Goal: Task Accomplishment & Management: Complete application form

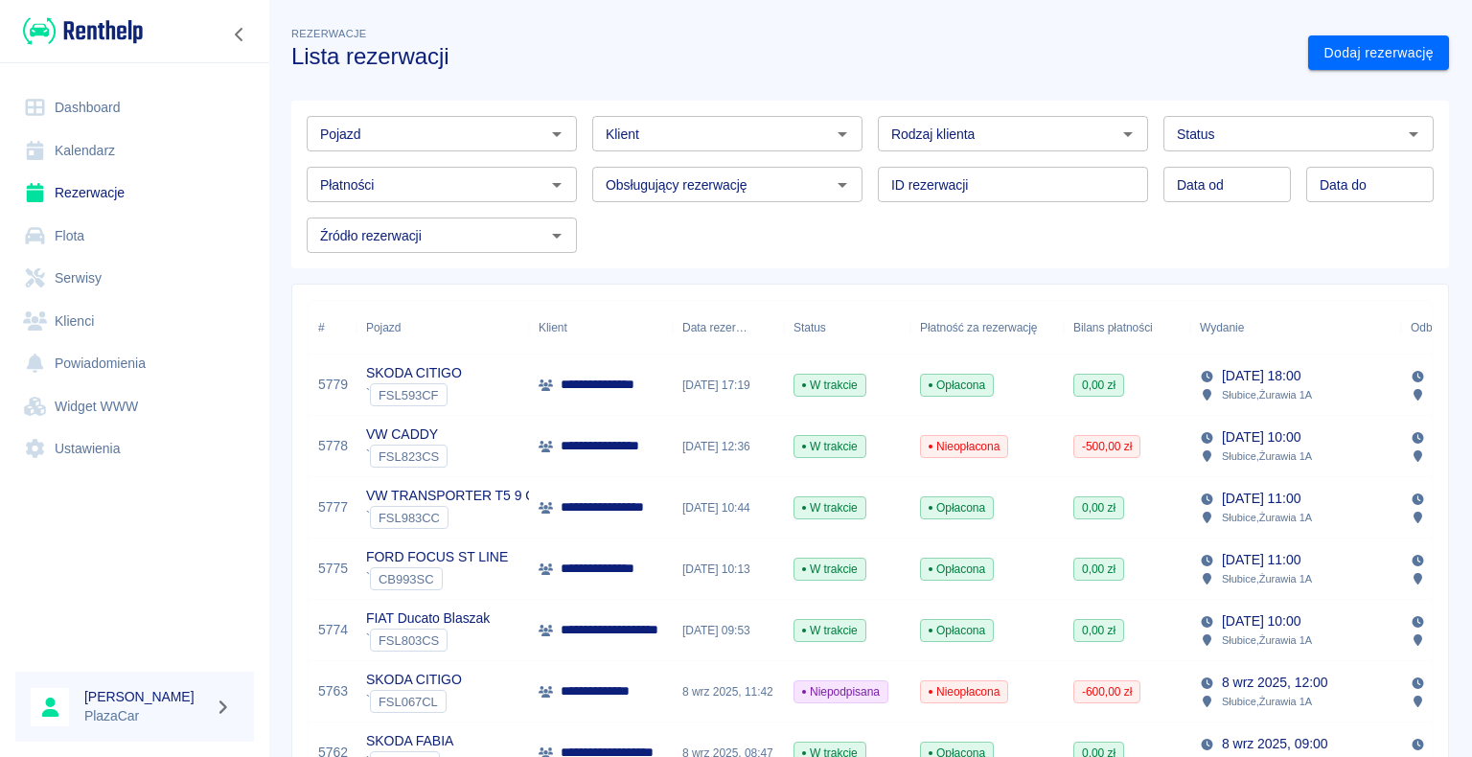
click at [1212, 15] on div "Rezerwacje Lista rezerwacji" at bounding box center [784, 39] width 1017 height 62
click at [114, 102] on link "Dashboard" at bounding box center [134, 107] width 239 height 43
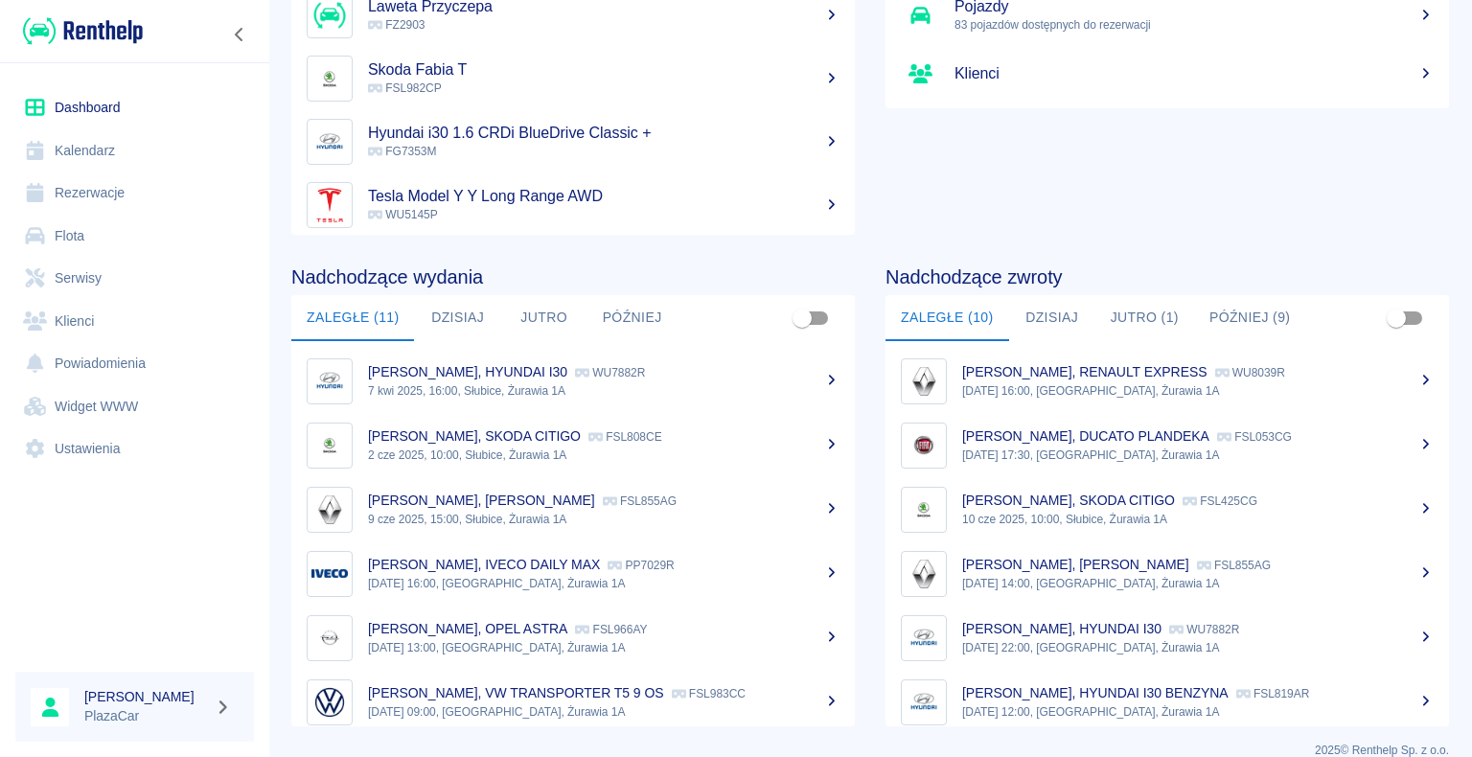
scroll to position [242, 0]
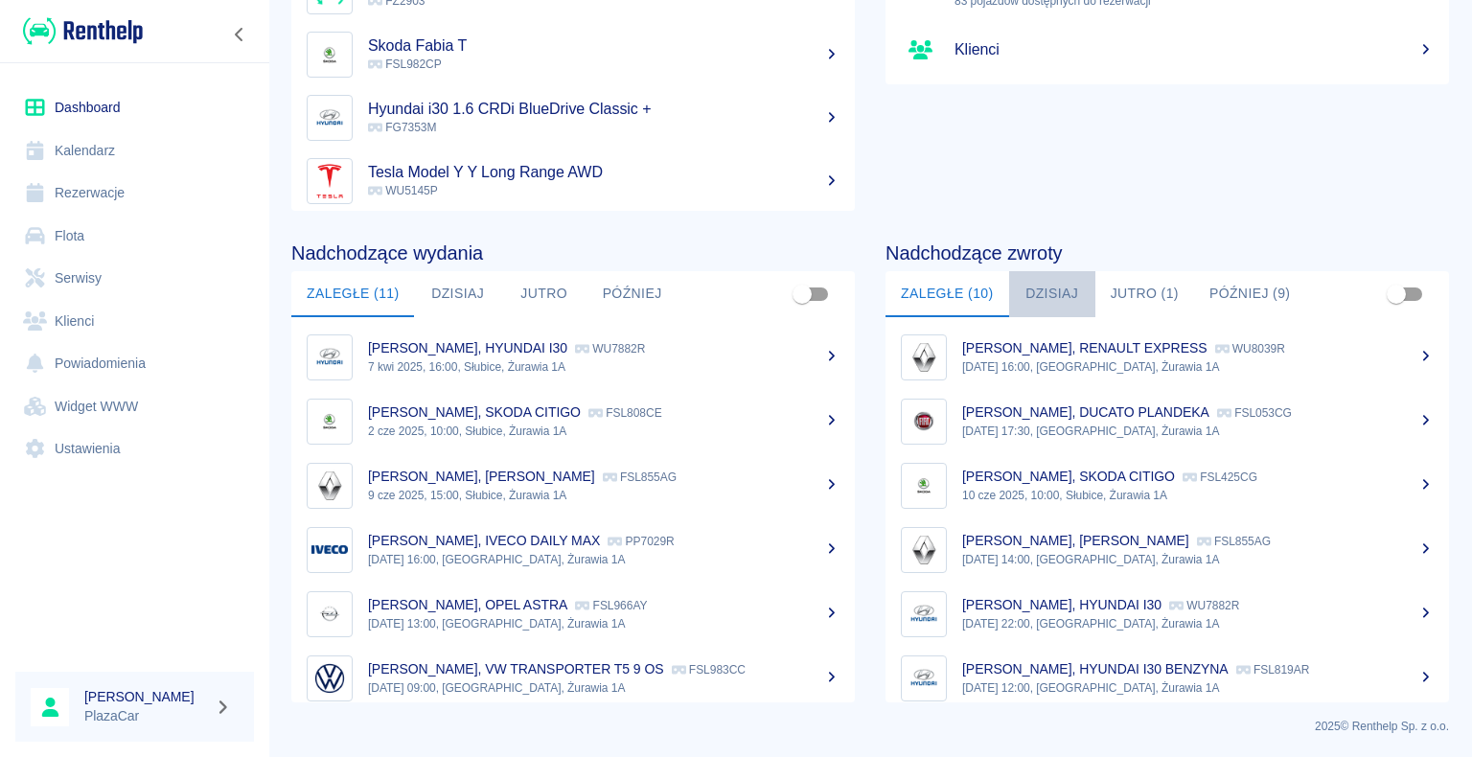
click at [1047, 286] on button "Dzisiaj" at bounding box center [1052, 294] width 86 height 46
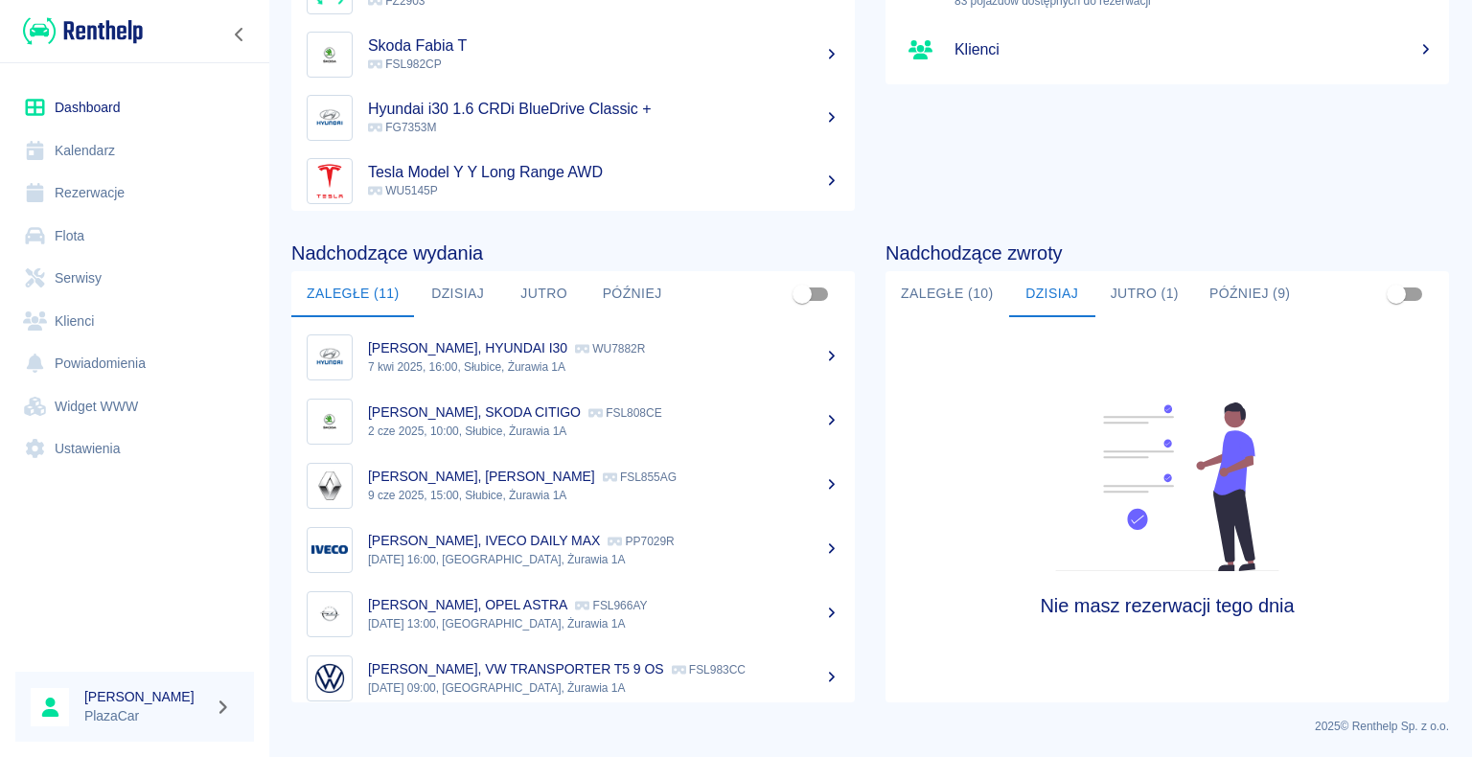
click at [99, 193] on link "Rezerwacje" at bounding box center [134, 193] width 239 height 43
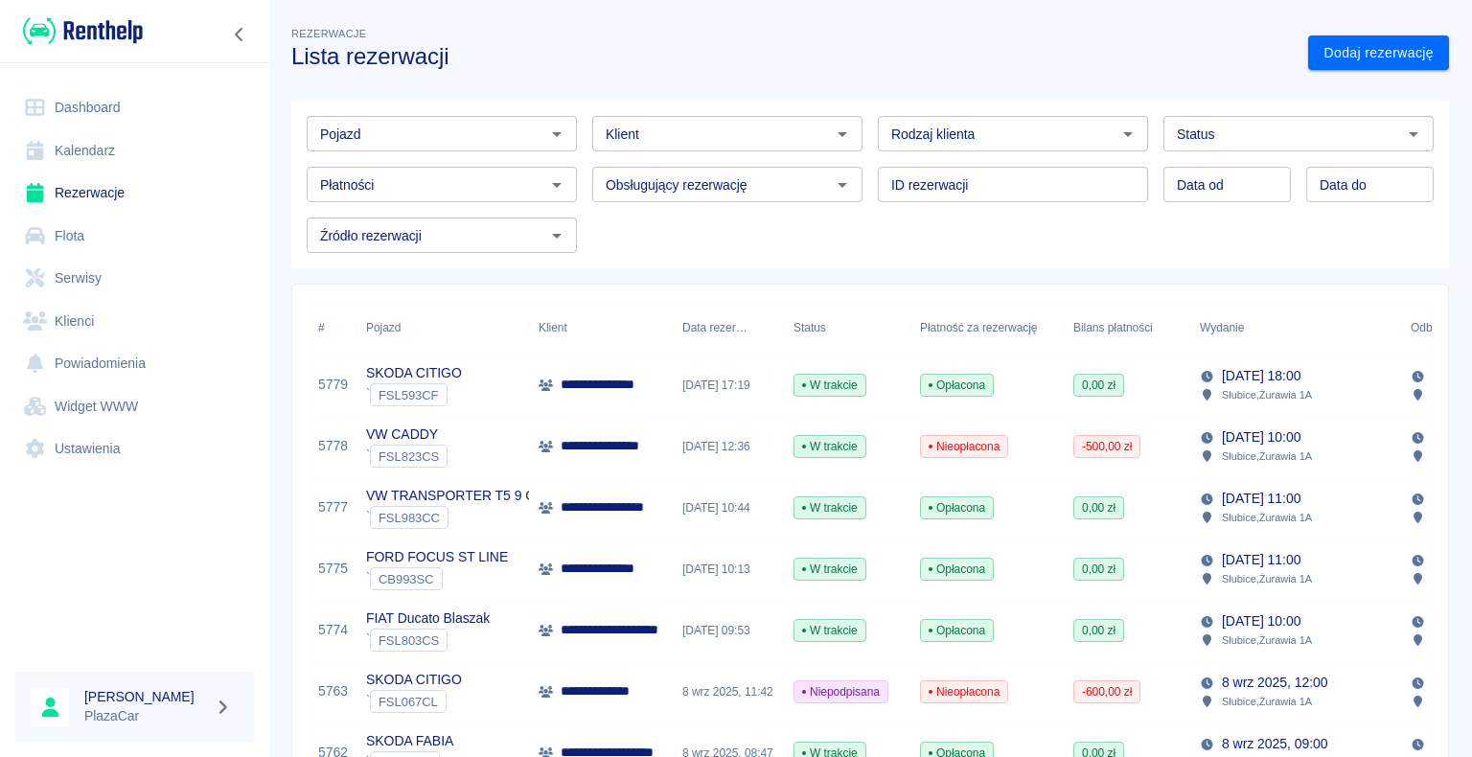
click at [725, 389] on div "[DATE] 17:19" at bounding box center [728, 385] width 111 height 61
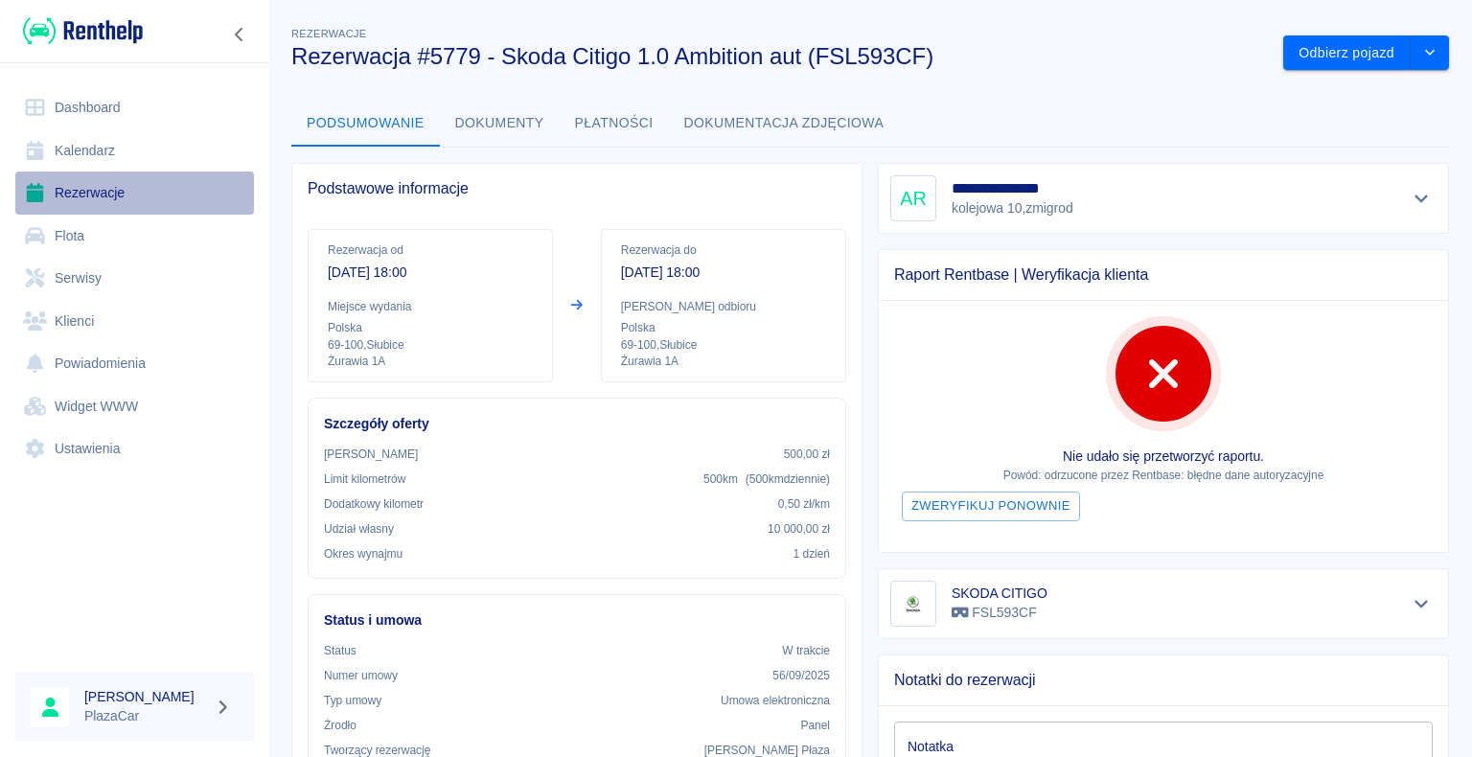
click at [127, 183] on link "Rezerwacje" at bounding box center [134, 193] width 239 height 43
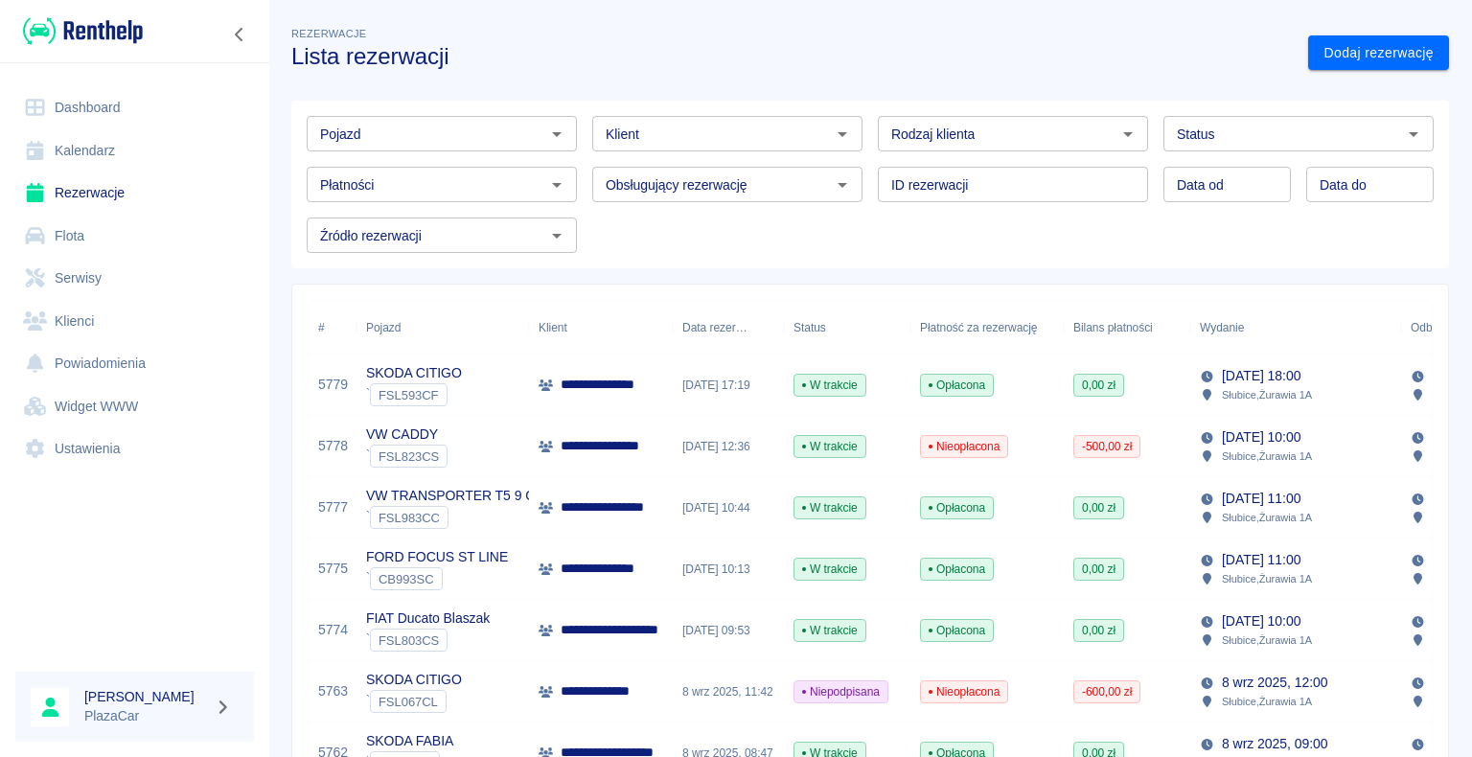
click at [1123, 134] on icon "Otwórz" at bounding box center [1128, 134] width 10 height 5
click at [1061, 178] on li "Osoba prywatna" at bounding box center [1004, 175] width 266 height 32
type input "Osoba prywatna"
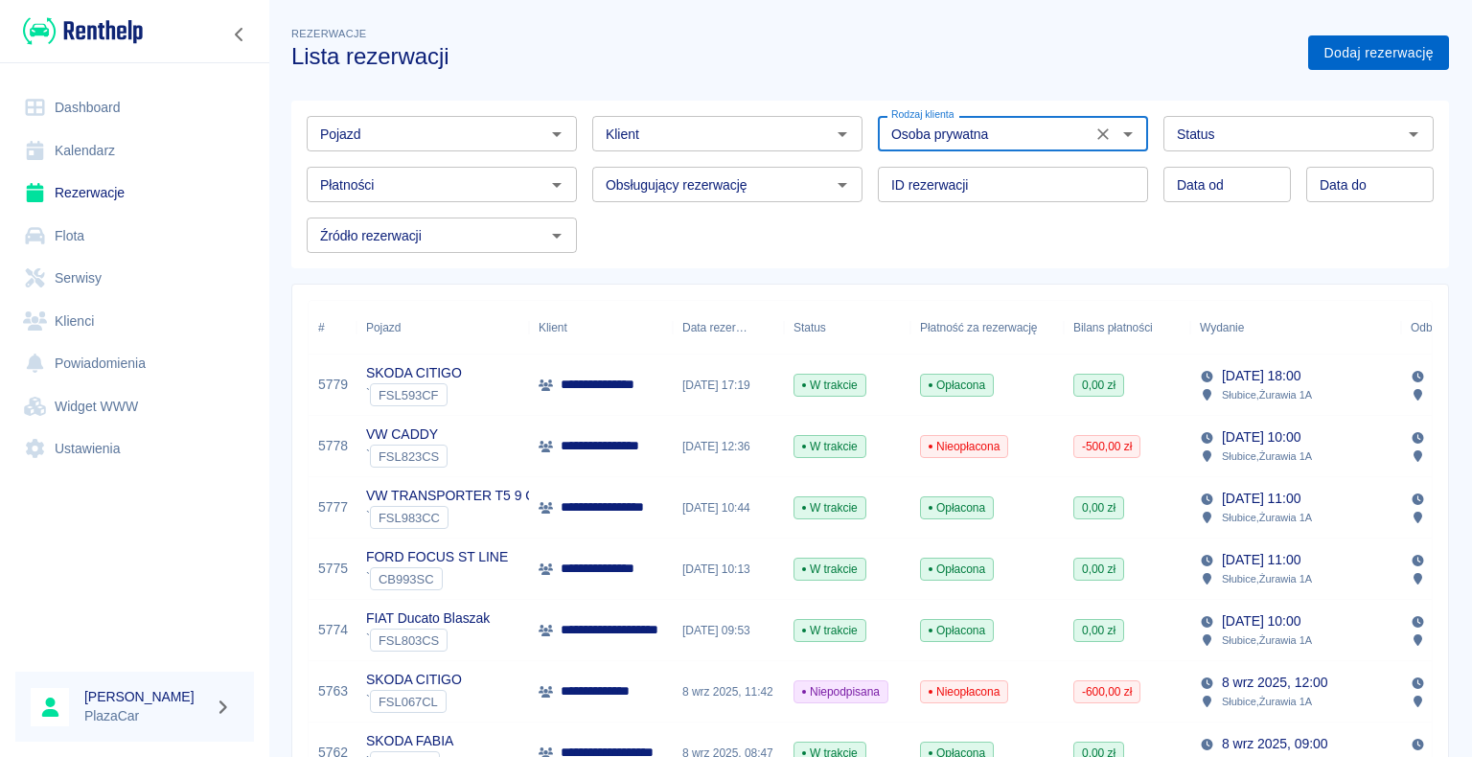
click at [1324, 51] on link "Dodaj rezerwację" at bounding box center [1378, 52] width 141 height 35
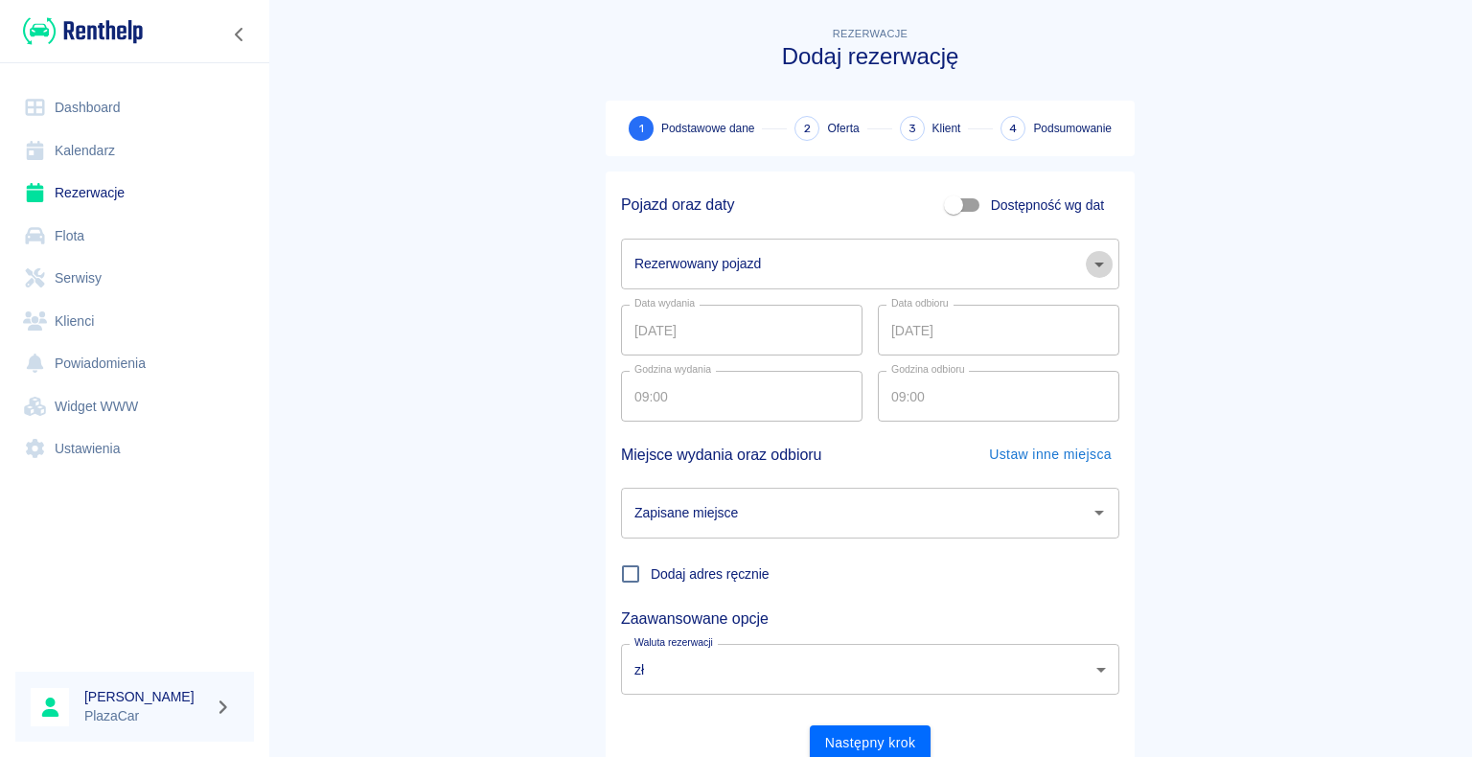
click at [1095, 265] on icon "Otwórz" at bounding box center [1099, 264] width 23 height 23
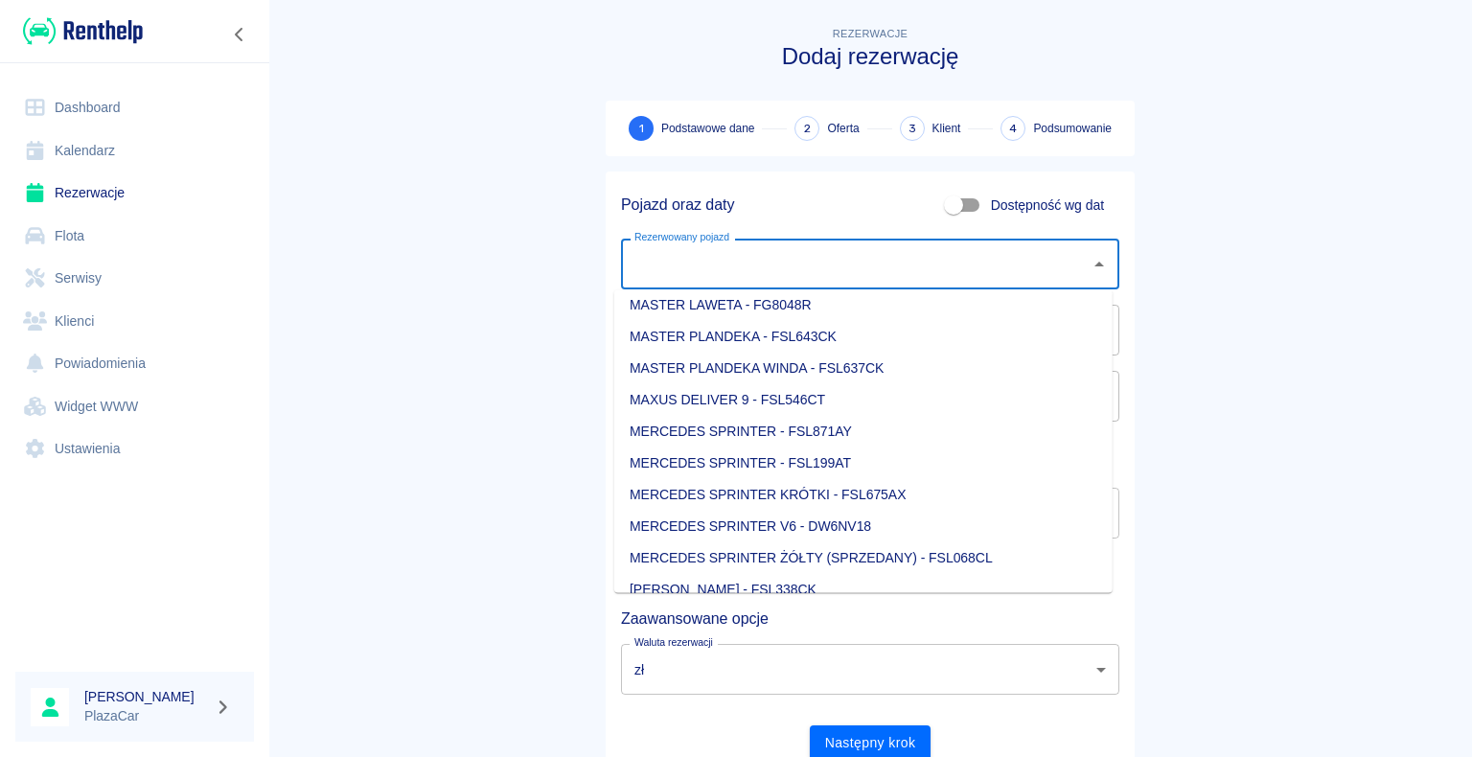
scroll to position [959, 0]
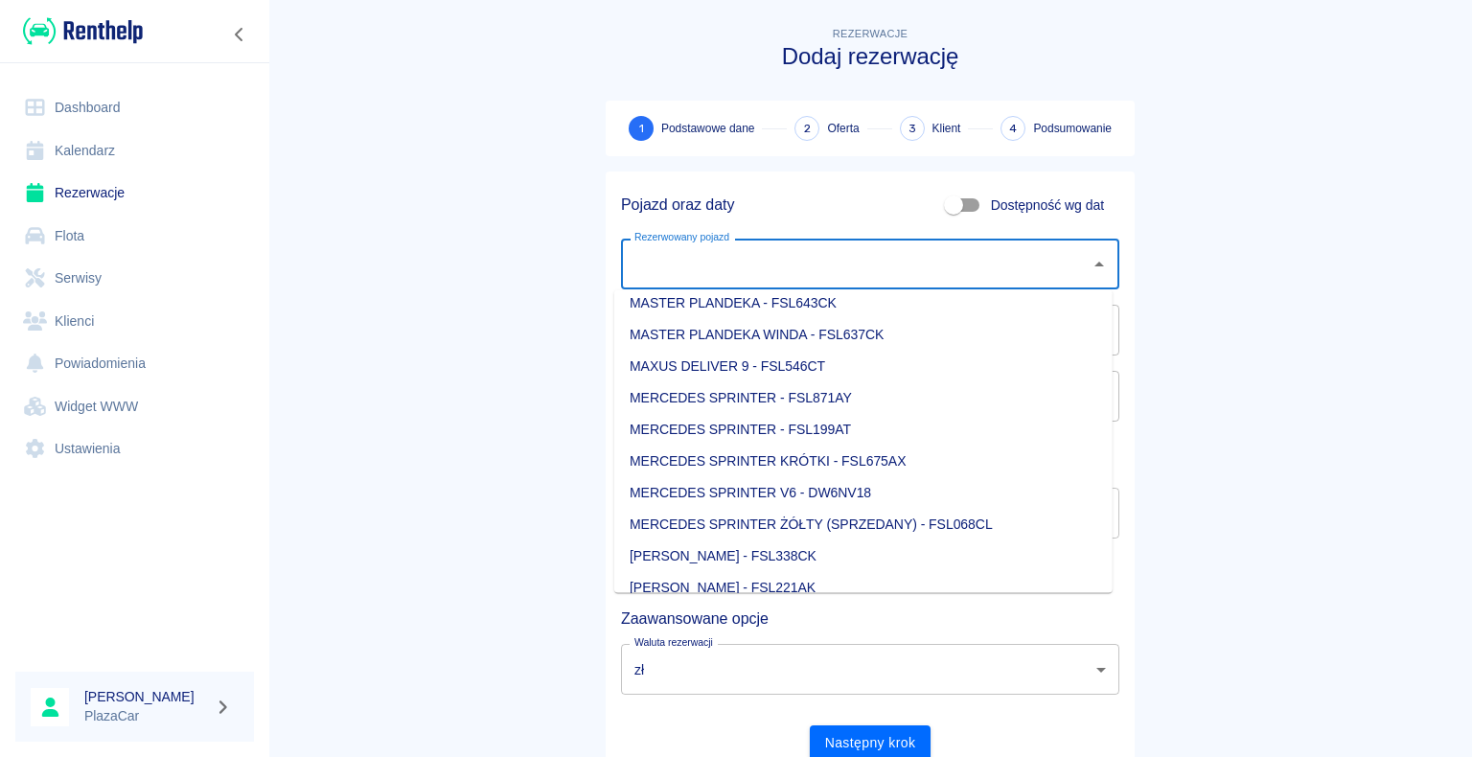
click at [916, 497] on li "MERCEDES SPRINTER V6 - DW6NV18" at bounding box center [863, 493] width 498 height 32
type input "MERCEDES SPRINTER V6 - DW6NV18"
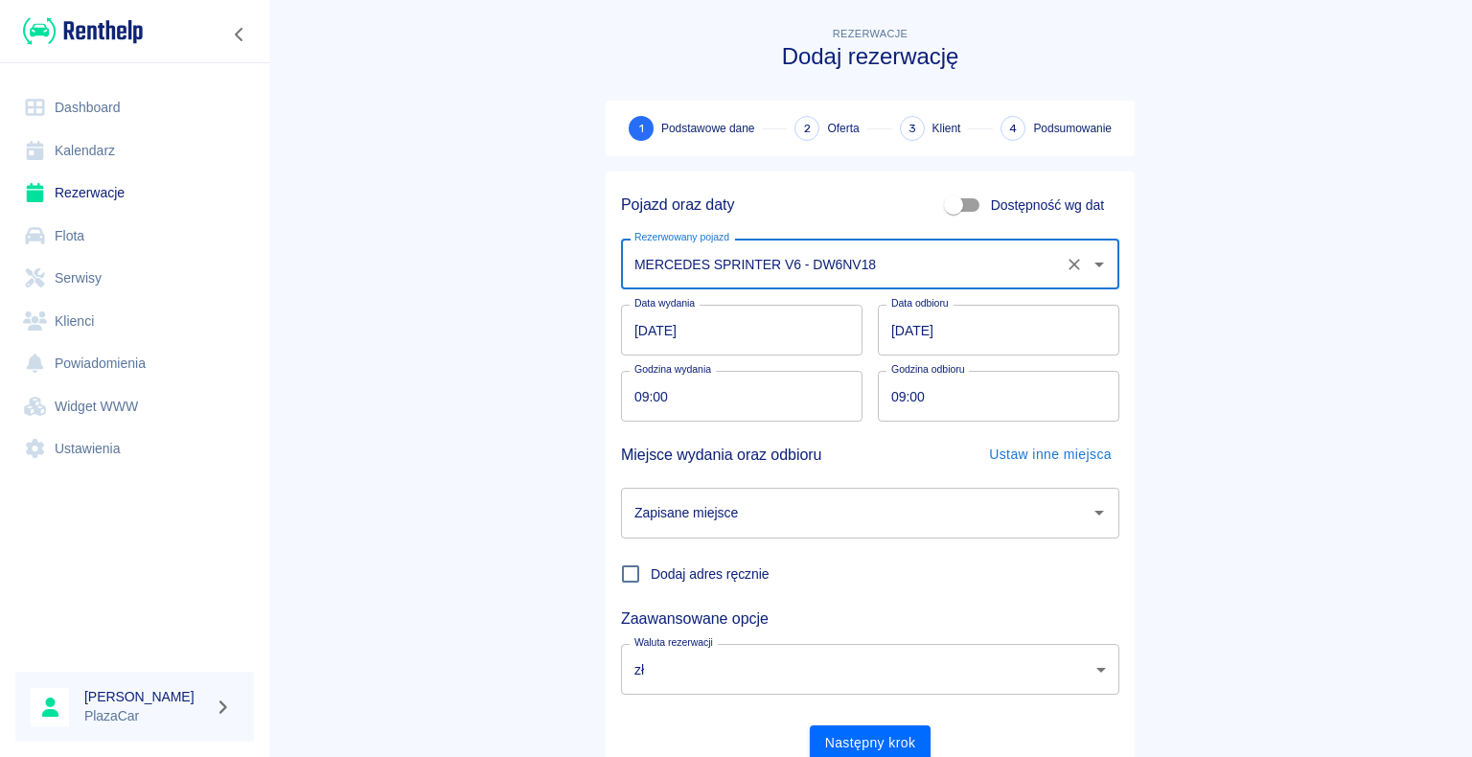
click at [1093, 516] on icon "Otwórz" at bounding box center [1099, 512] width 23 height 23
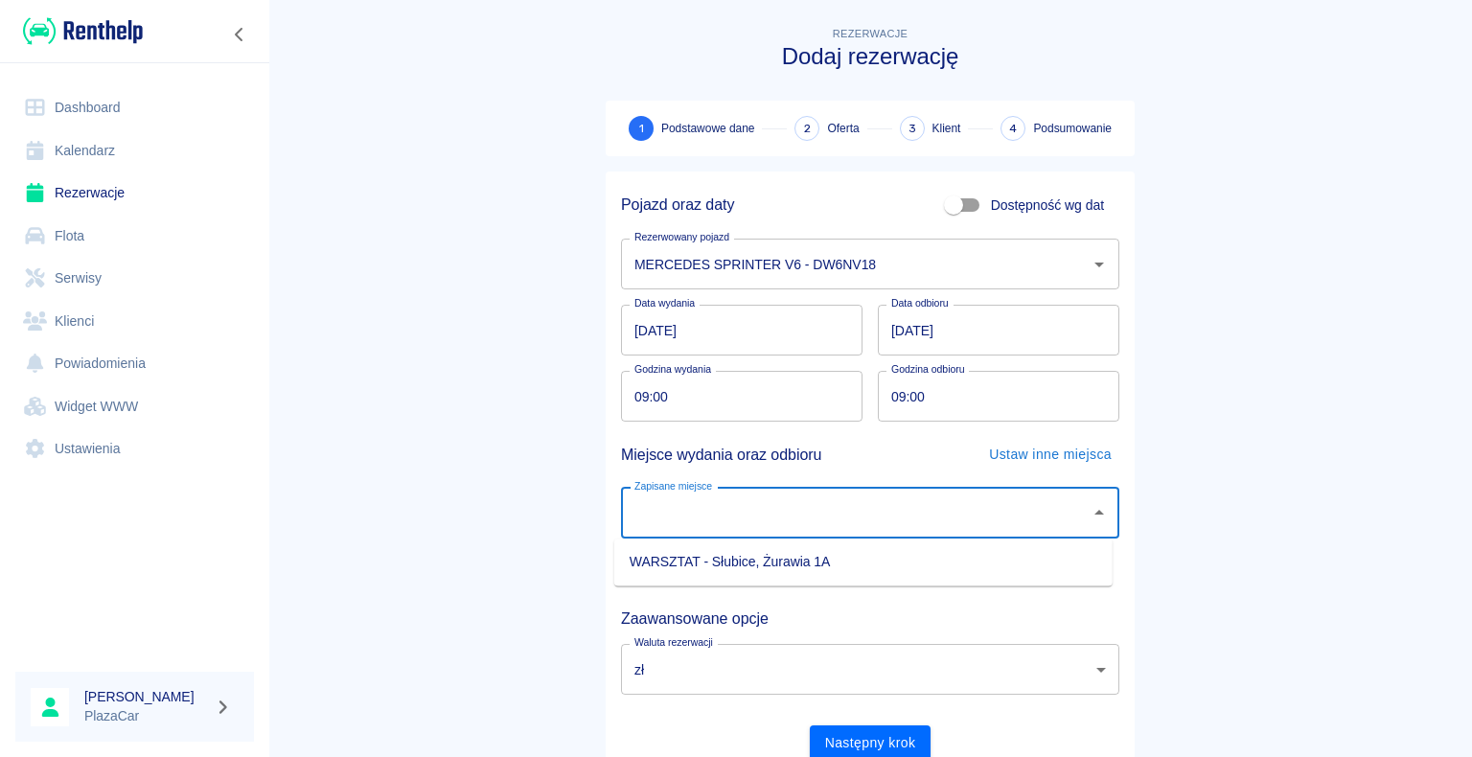
click at [1006, 555] on li "WARSZTAT - Słubice, Żurawia 1A" at bounding box center [863, 562] width 498 height 32
type input "WARSZTAT - Słubice, Żurawia 1A"
click at [865, 736] on button "Następny krok" at bounding box center [871, 743] width 122 height 35
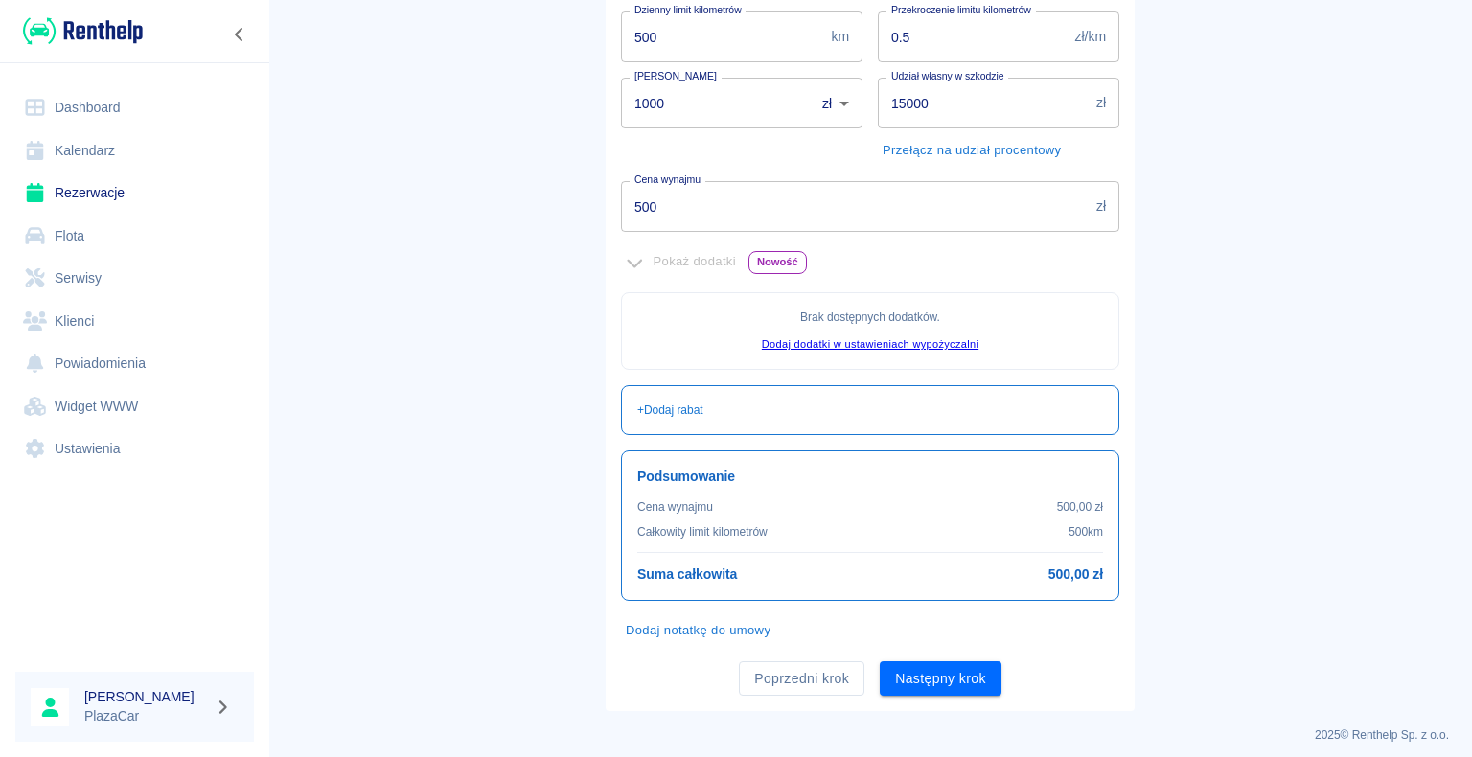
scroll to position [348, 0]
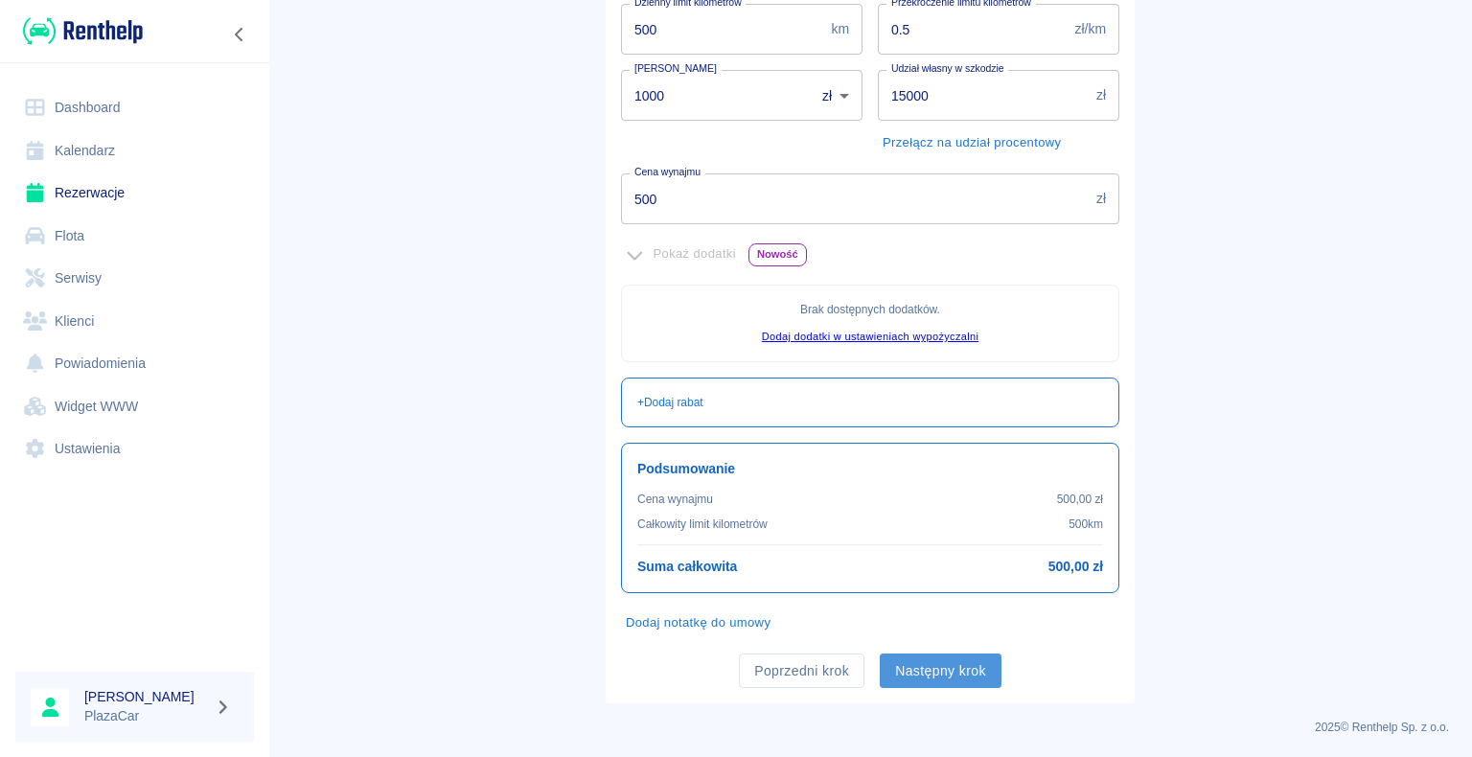
click at [924, 668] on button "Następny krok" at bounding box center [941, 671] width 122 height 35
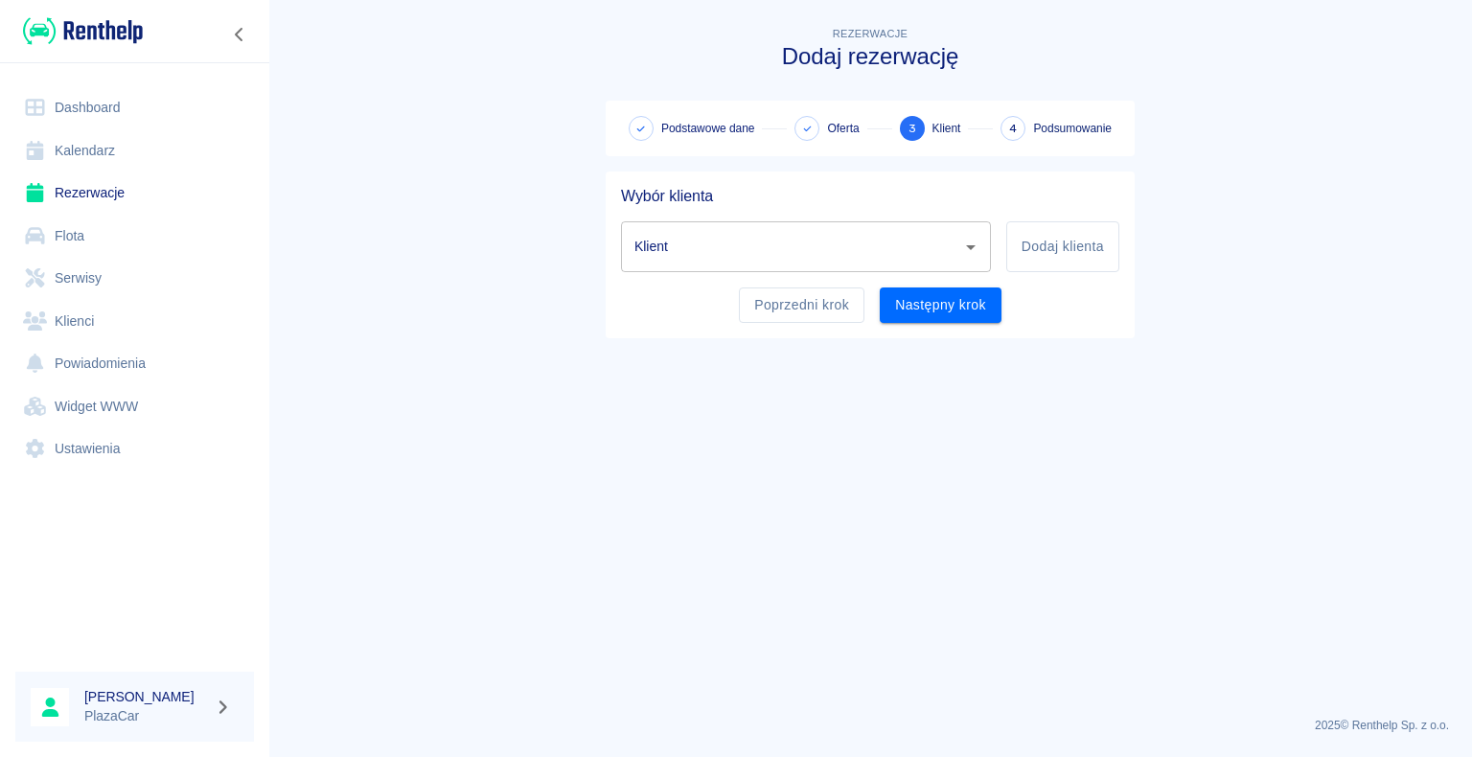
click at [711, 242] on input "Klient" at bounding box center [792, 247] width 324 height 34
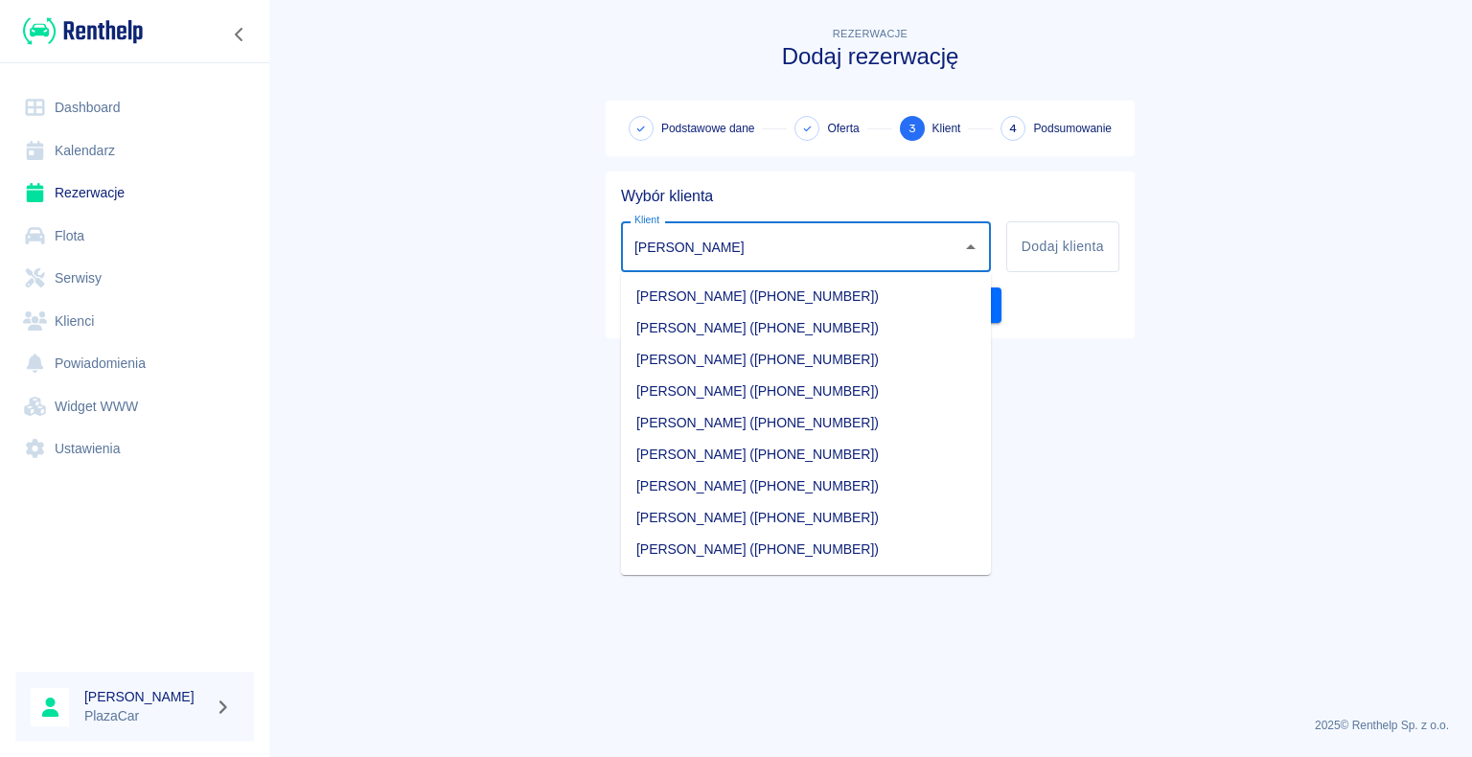
scroll to position [123, 0]
click at [859, 428] on li "[PERSON_NAME] ([PHONE_NUMBER])" at bounding box center [806, 426] width 370 height 32
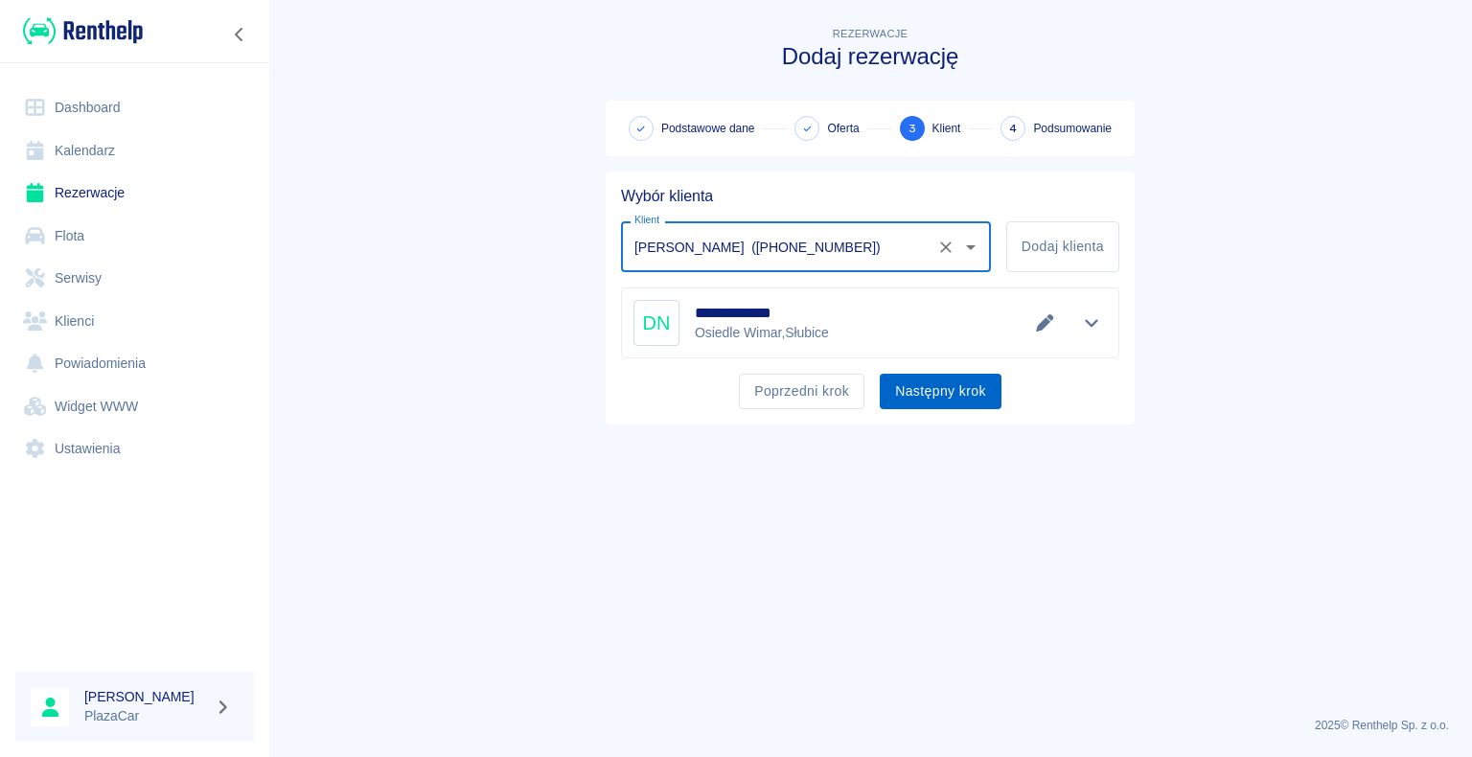
type input "[PERSON_NAME] ([PHONE_NUMBER])"
click at [923, 386] on button "Następny krok" at bounding box center [941, 391] width 122 height 35
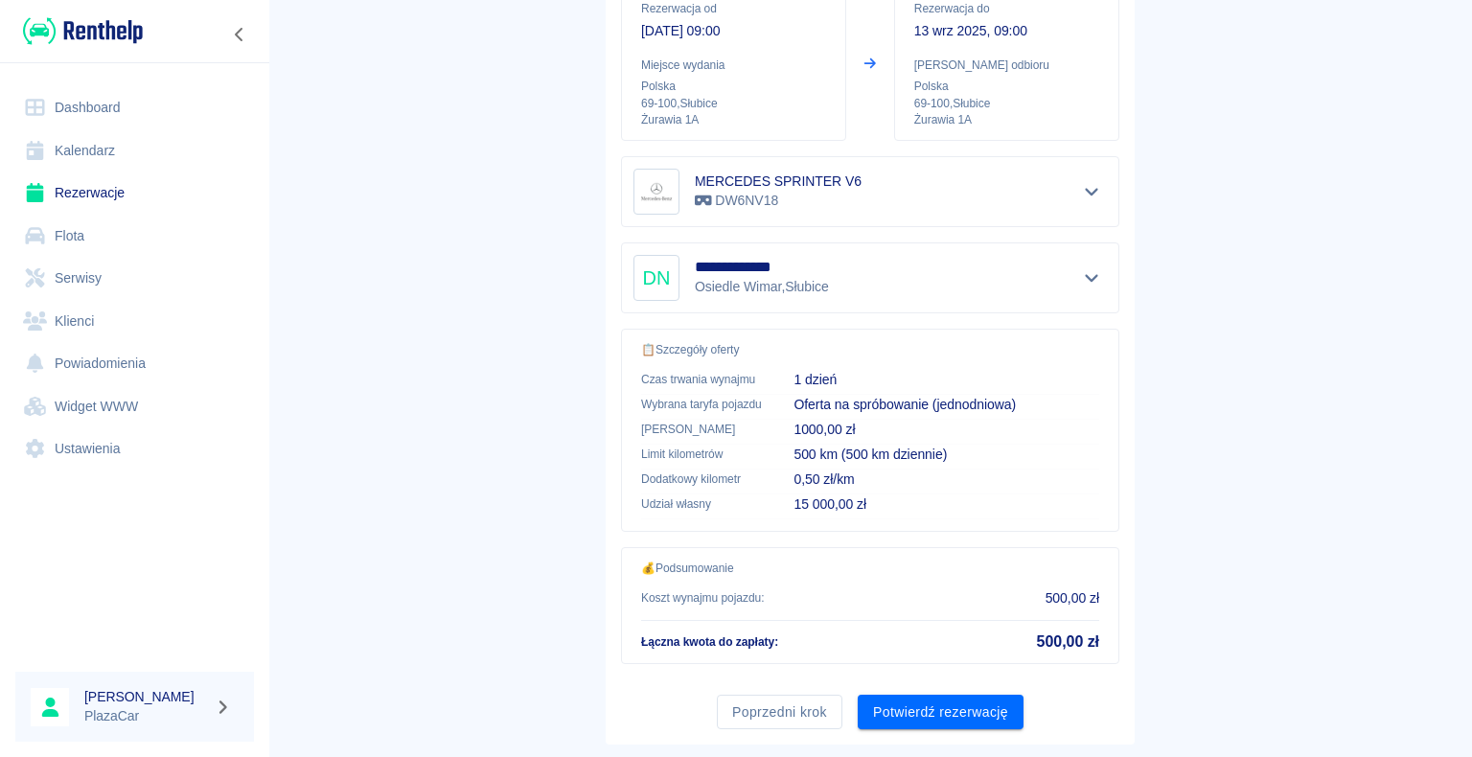
scroll to position [273, 0]
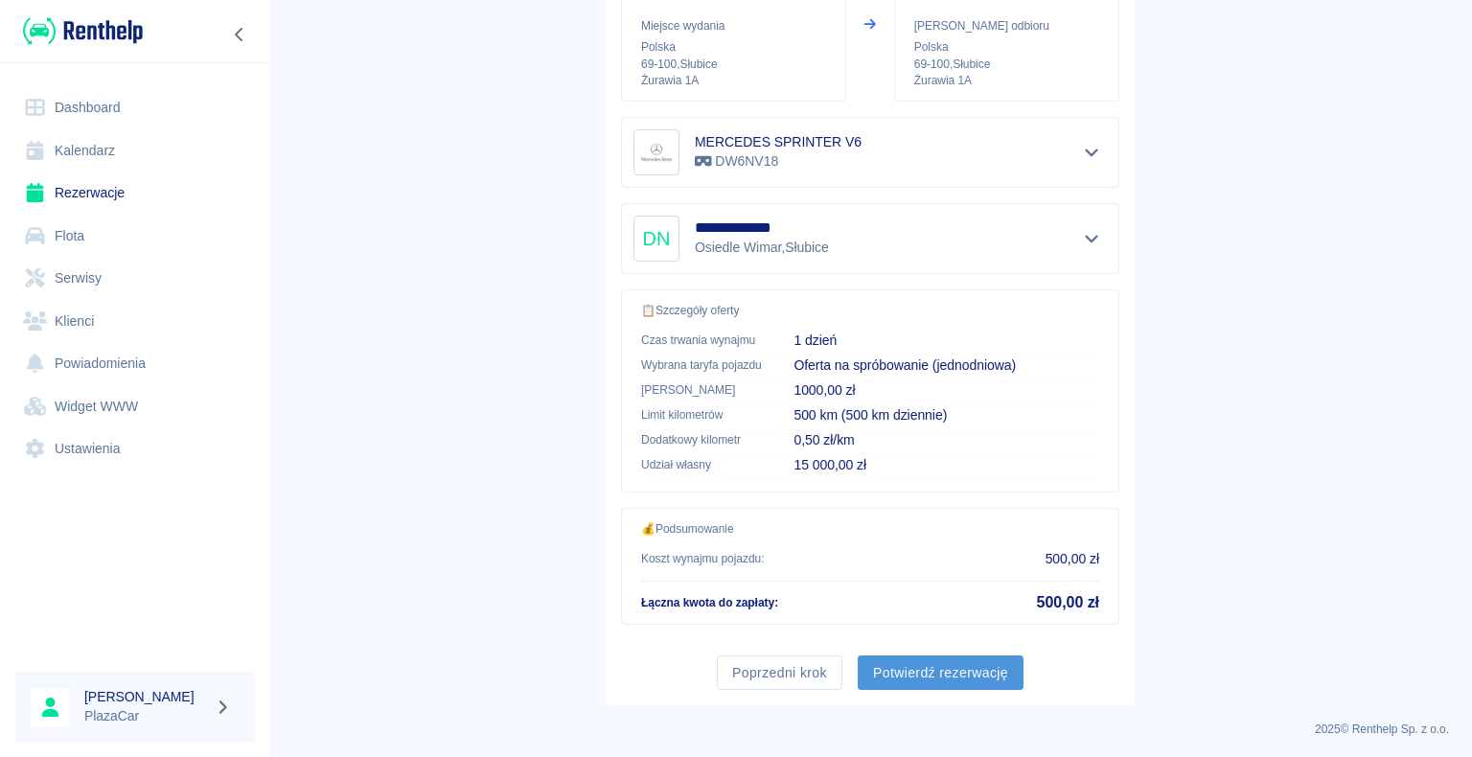
click at [935, 661] on button "Potwierdź rezerwację" at bounding box center [941, 673] width 166 height 35
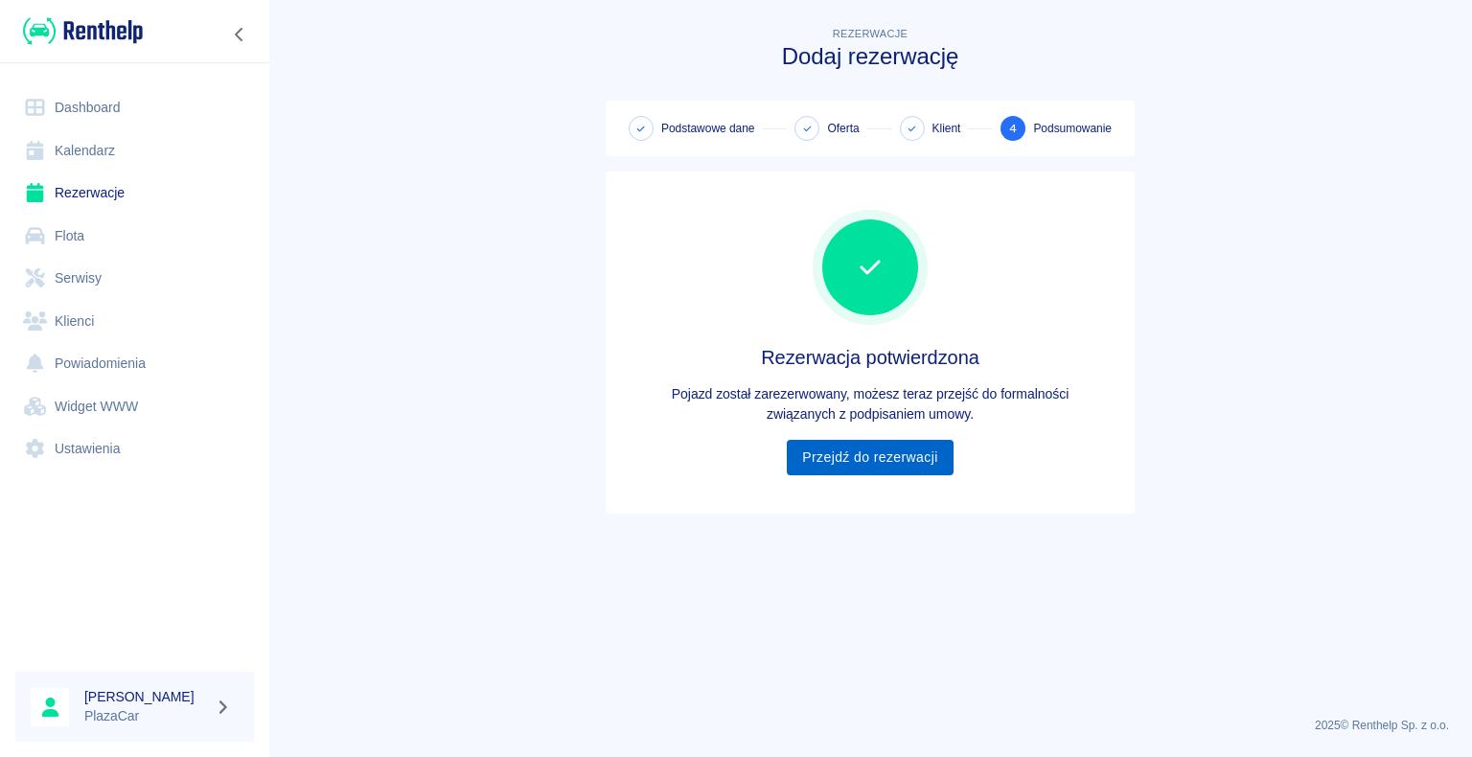
click at [868, 462] on link "Przejdź do rezerwacji" at bounding box center [870, 457] width 166 height 35
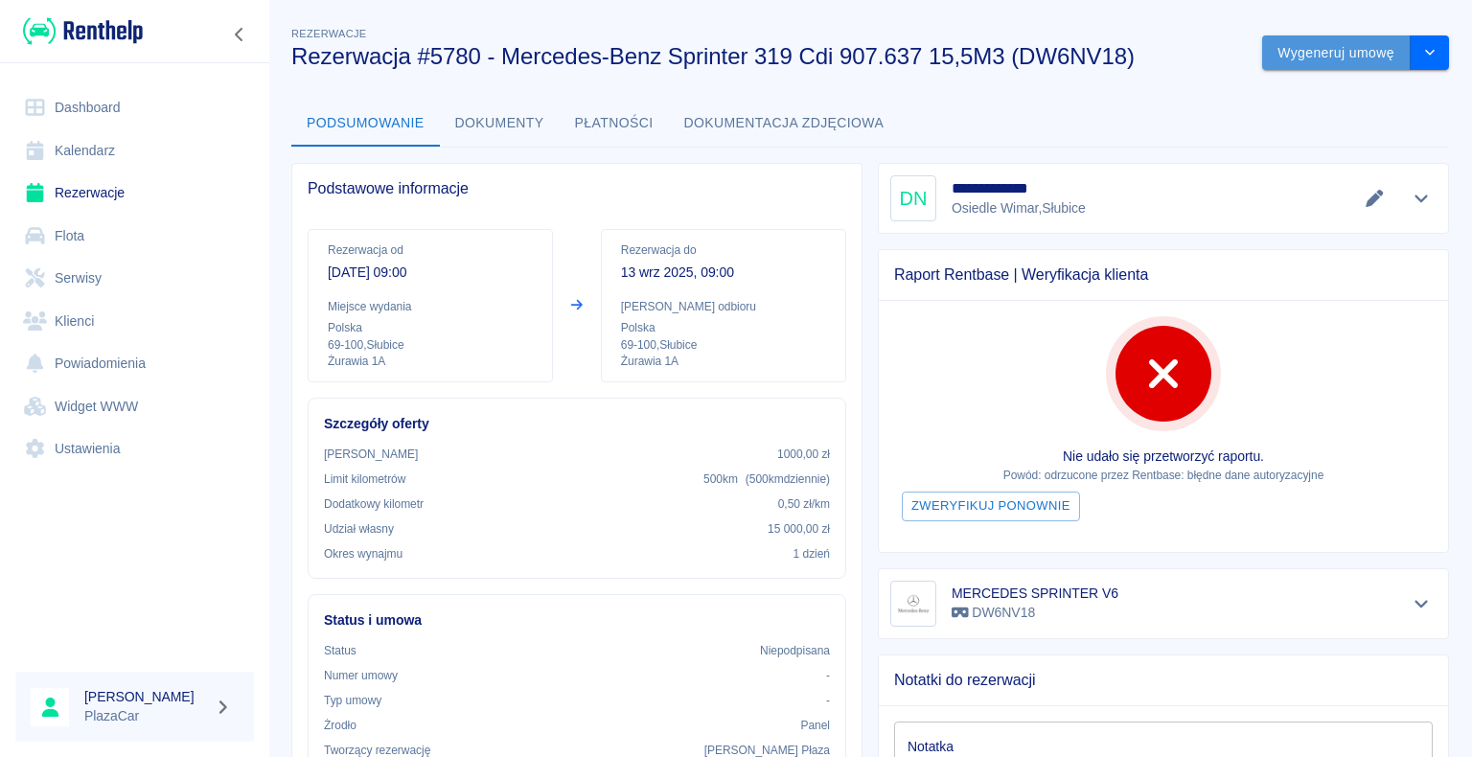
click at [1286, 56] on button "Wygeneruj umowę" at bounding box center [1336, 52] width 149 height 35
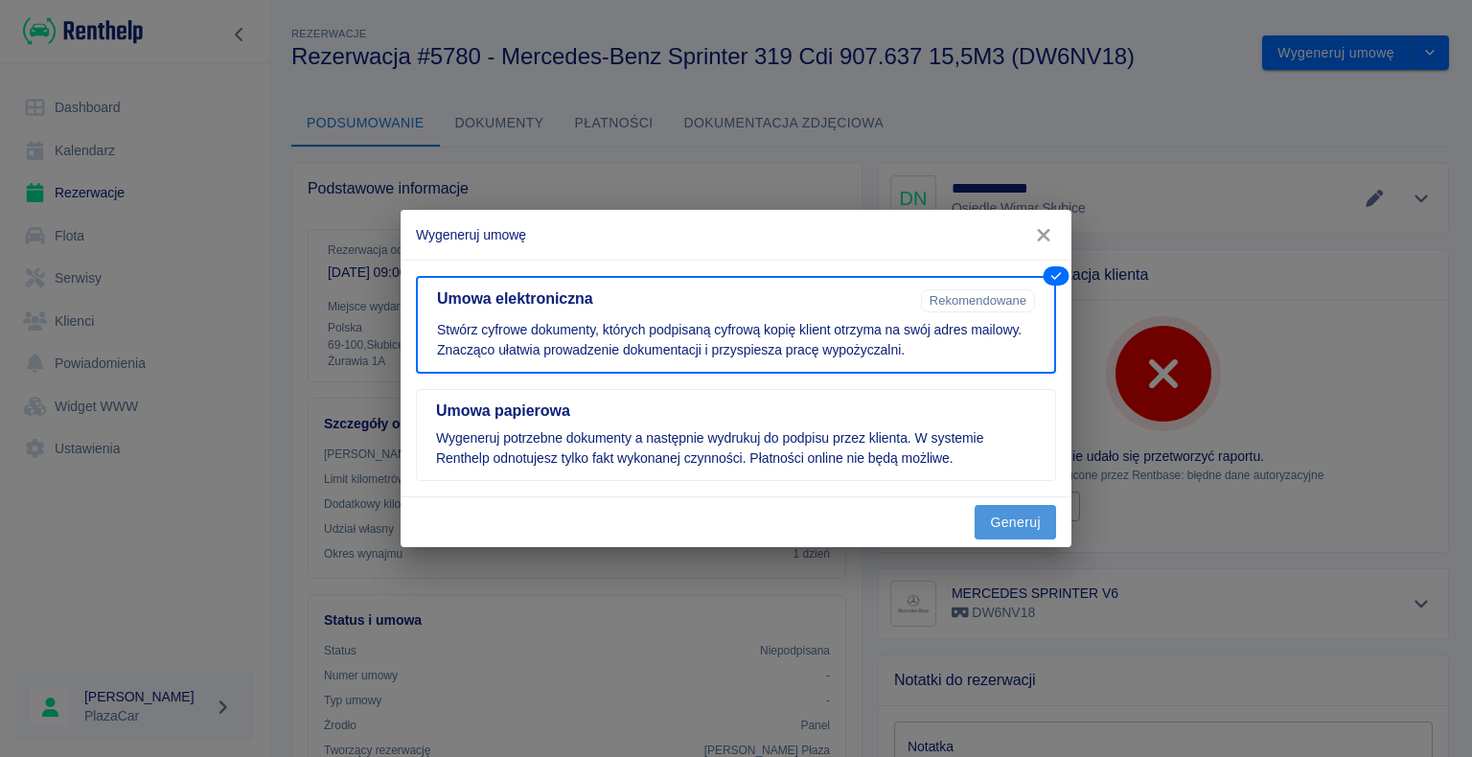
click at [1024, 516] on button "Generuj" at bounding box center [1015, 522] width 81 height 35
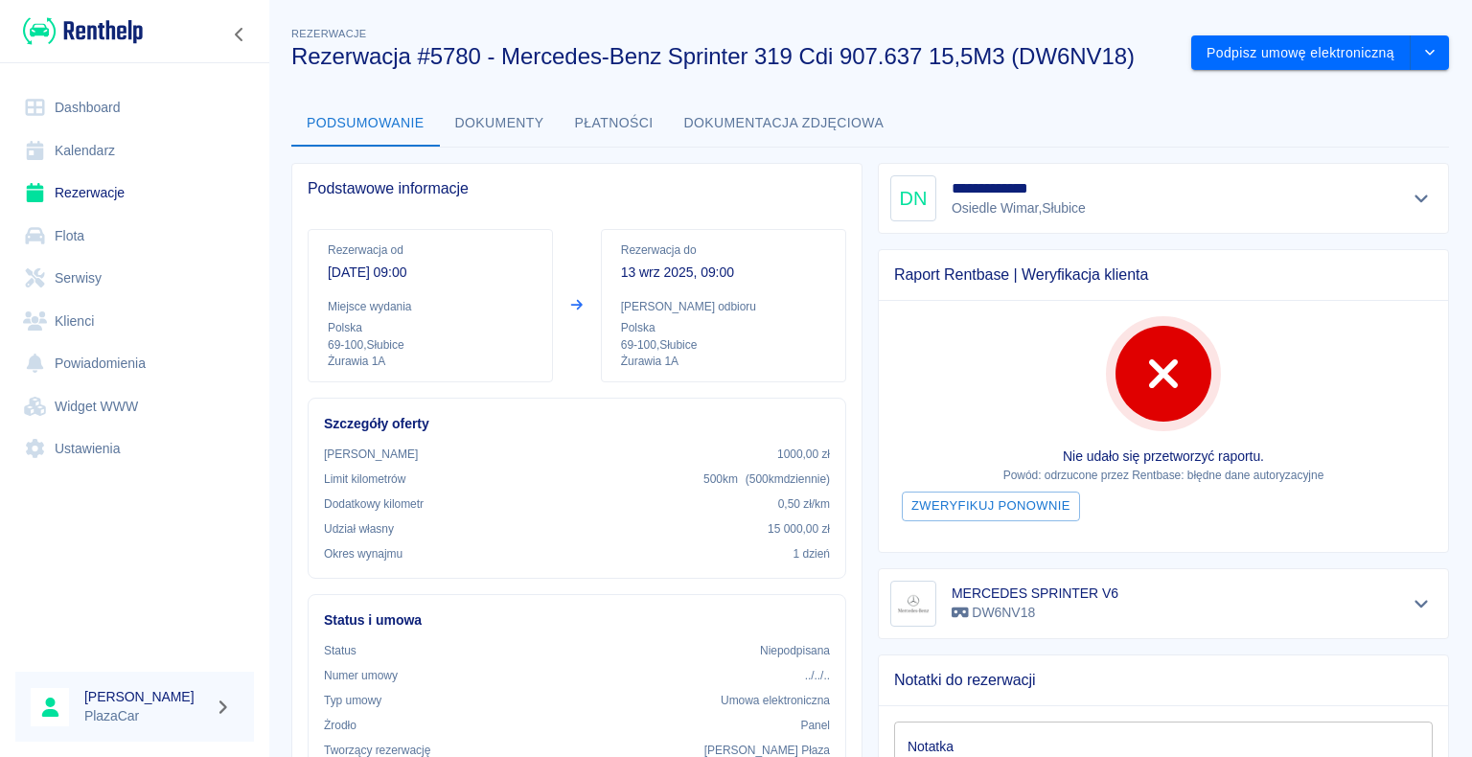
click button "Podpisz umowę elektroniczną" at bounding box center [1302, 52] width 220 height 35
